Goal: Information Seeking & Learning: Learn about a topic

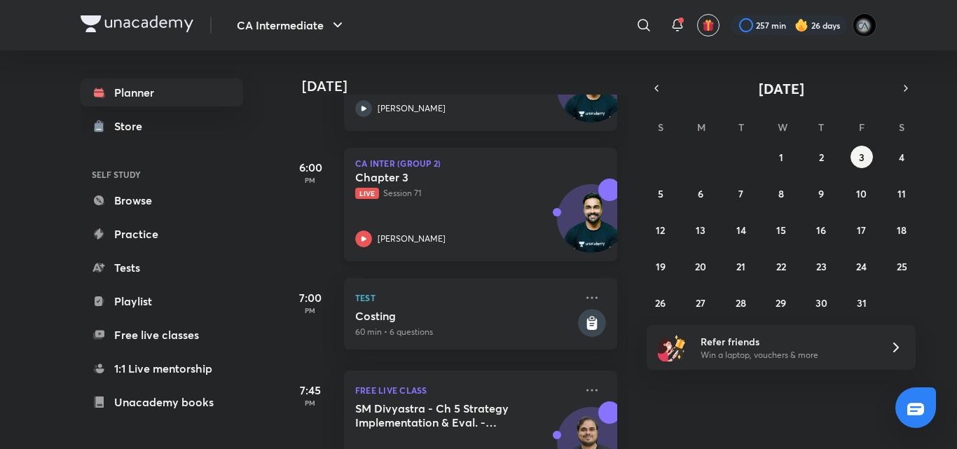
click at [464, 190] on p "Live Session 71" at bounding box center [465, 193] width 220 height 13
click at [451, 212] on div "Chapter 3 Live Session 71 [PERSON_NAME]" at bounding box center [465, 208] width 220 height 77
click at [437, 200] on div "Chapter 3 Live Session 71 [PERSON_NAME]" at bounding box center [465, 208] width 220 height 77
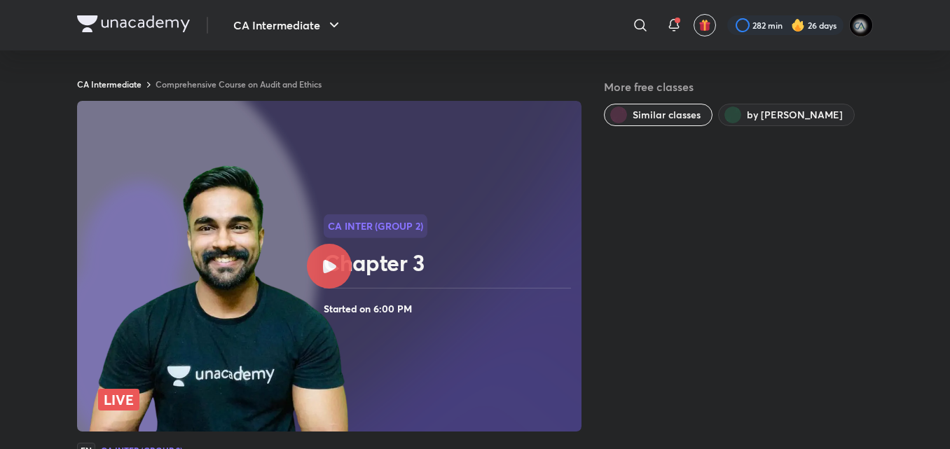
click at [323, 261] on icon at bounding box center [329, 266] width 13 height 13
click at [330, 257] on div at bounding box center [329, 266] width 45 height 45
click at [326, 275] on div at bounding box center [329, 266] width 45 height 45
click at [323, 256] on div at bounding box center [329, 266] width 45 height 45
click at [342, 262] on div at bounding box center [329, 266] width 45 height 45
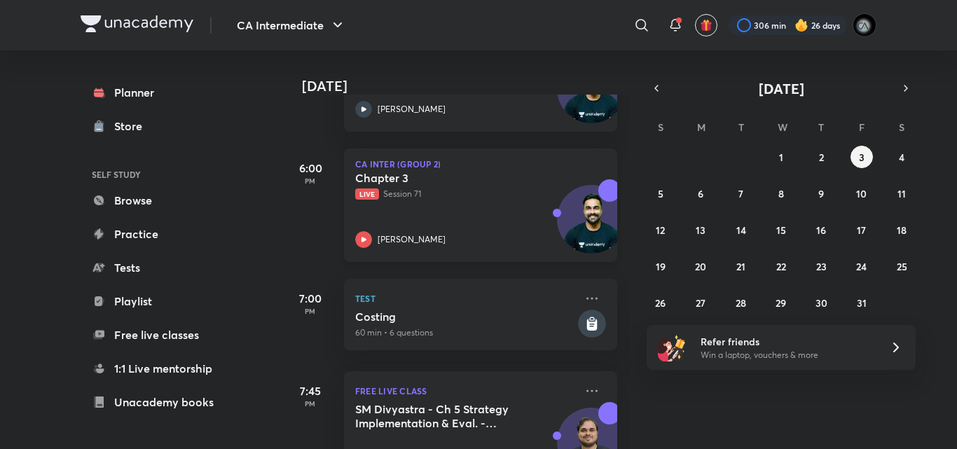
click at [478, 208] on div "Chapter 3 Live Session 71 Shantam Gupta" at bounding box center [465, 209] width 220 height 77
click at [473, 206] on div "Chapter 3 Live Session 71 Shantam Gupta" at bounding box center [465, 209] width 220 height 77
click at [501, 219] on div "Chapter 3 Live Session 71 Shantam Gupta" at bounding box center [465, 209] width 220 height 77
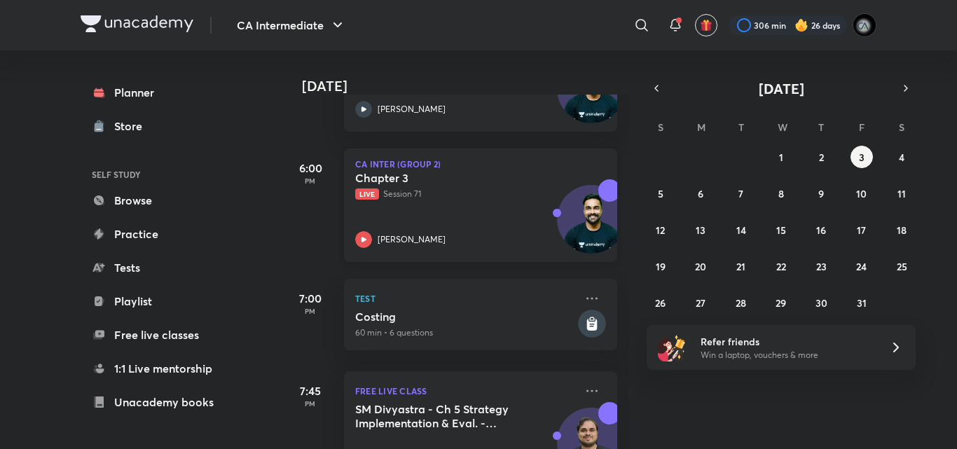
click at [520, 219] on div "Chapter 3 Live Session 71 Shantam Gupta" at bounding box center [465, 209] width 220 height 77
click at [365, 189] on span "Live" at bounding box center [367, 193] width 24 height 11
click at [364, 189] on span "Live" at bounding box center [367, 193] width 24 height 11
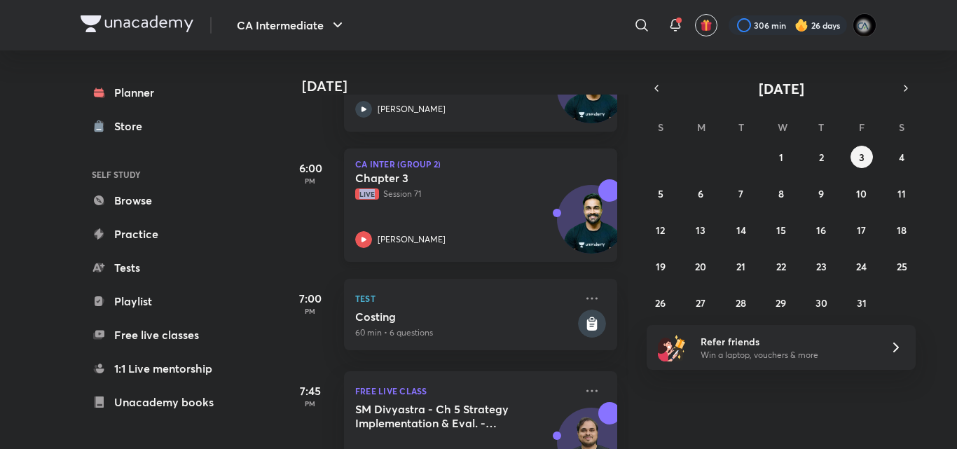
click at [364, 190] on span "Live" at bounding box center [367, 193] width 24 height 11
click at [363, 189] on span "Live" at bounding box center [367, 193] width 24 height 11
click at [363, 190] on span "Live" at bounding box center [367, 193] width 24 height 11
click at [472, 204] on div "Chapter 3 Live Session 71 Shantam Gupta" at bounding box center [465, 209] width 220 height 77
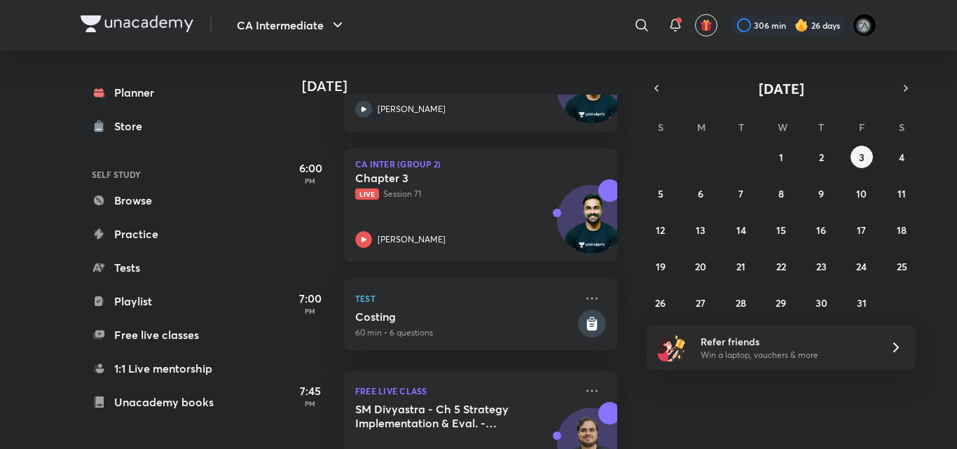
click at [455, 196] on p "Live Session 71" at bounding box center [465, 194] width 220 height 13
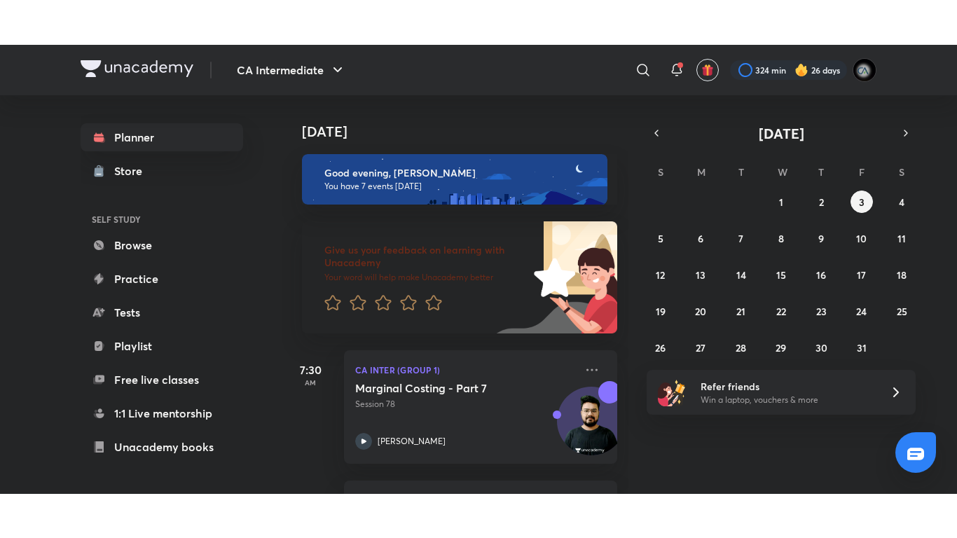
scroll to position [340, 0]
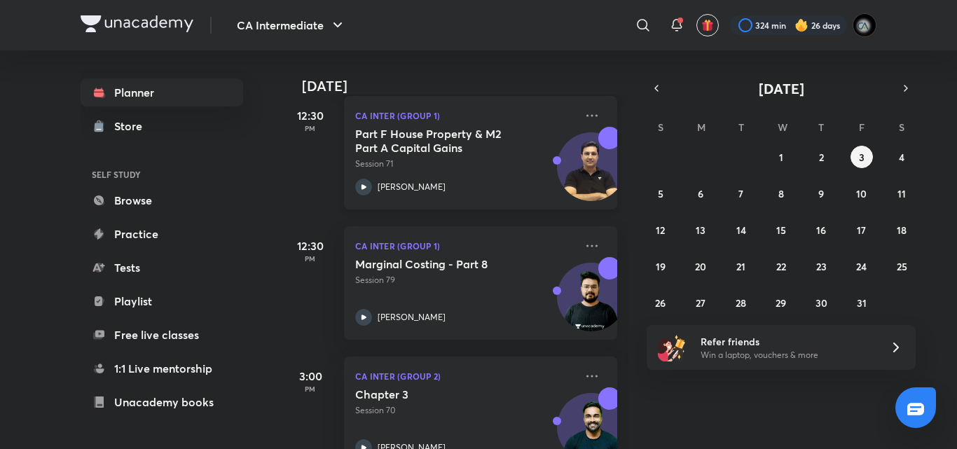
click at [480, 180] on div "[PERSON_NAME]" at bounding box center [465, 187] width 220 height 17
